Goal: Task Accomplishment & Management: Use online tool/utility

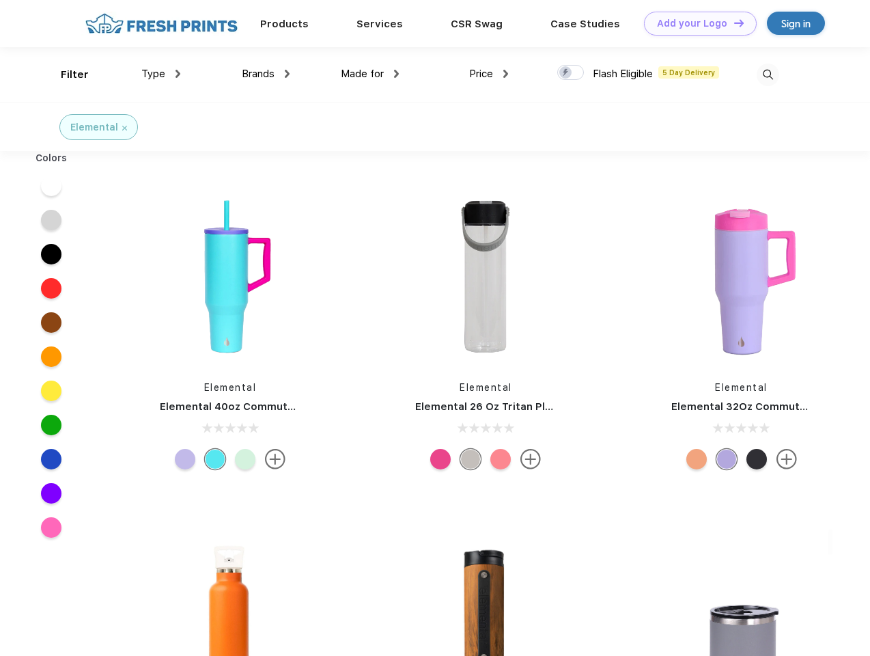
click at [696, 23] on link "Add your Logo Design Tool" at bounding box center [700, 24] width 113 height 24
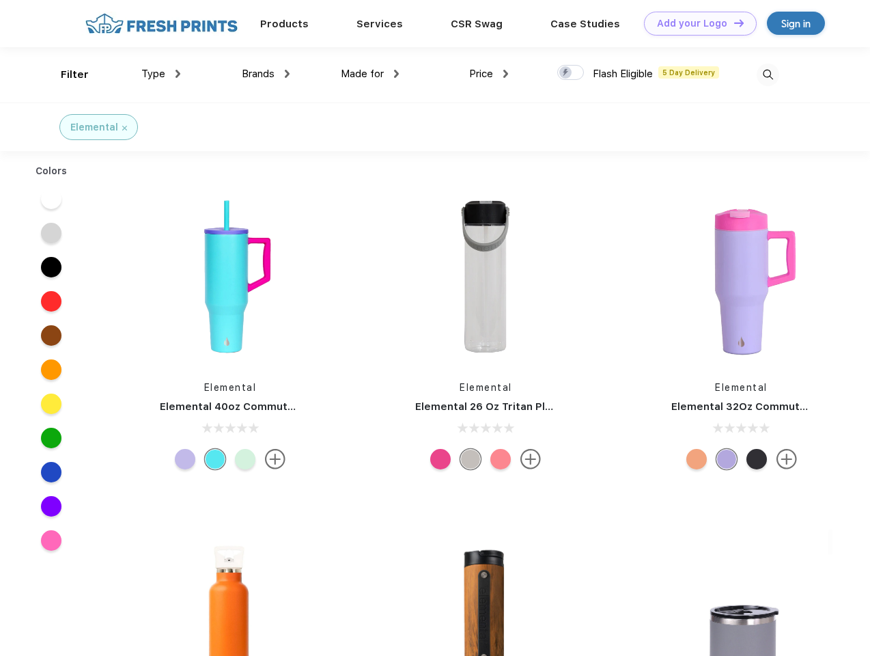
click at [0, 0] on div "Design Tool" at bounding box center [0, 0] width 0 height 0
click at [733, 23] on link "Add your Logo Design Tool" at bounding box center [700, 24] width 113 height 24
click at [66, 74] on div "Filter" at bounding box center [75, 75] width 28 height 16
click at [161, 74] on span "Type" at bounding box center [153, 74] width 24 height 12
click at [266, 74] on span "Brands" at bounding box center [258, 74] width 33 height 12
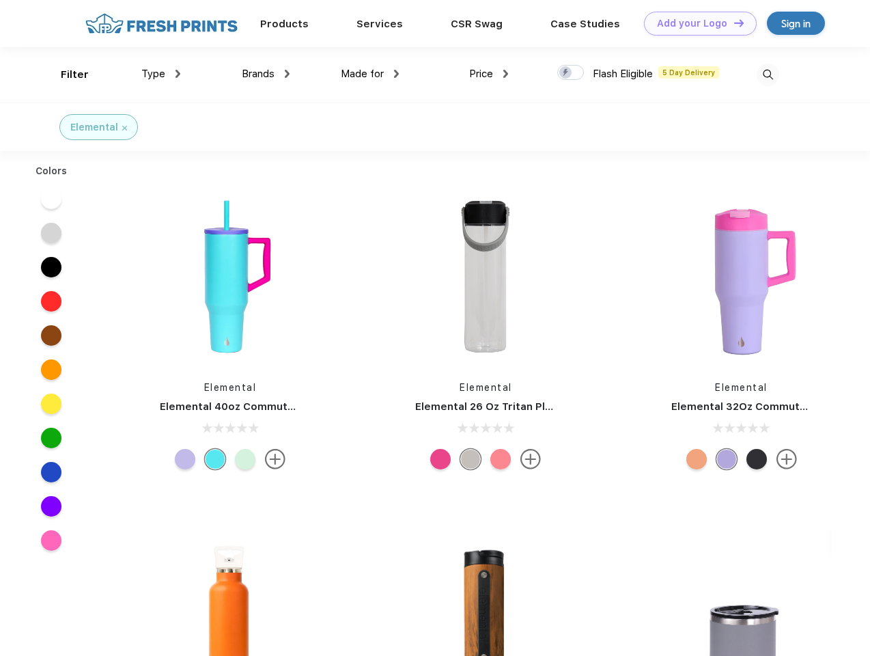
click at [370, 74] on span "Made for" at bounding box center [362, 74] width 43 height 12
click at [489, 74] on span "Price" at bounding box center [481, 74] width 24 height 12
click at [571, 73] on div at bounding box center [570, 72] width 27 height 15
click at [566, 73] on input "checkbox" at bounding box center [561, 68] width 9 height 9
click at [768, 74] on img at bounding box center [768, 75] width 23 height 23
